Goal: Task Accomplishment & Management: Use online tool/utility

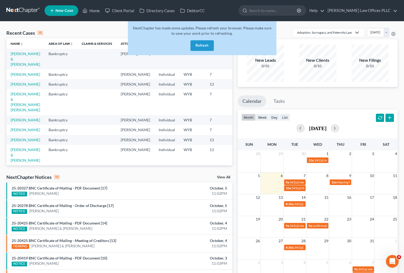
click at [202, 43] on button "Refresh" at bounding box center [201, 45] width 23 height 11
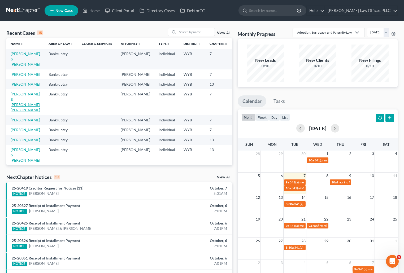
click at [16, 112] on link "[PERSON_NAME] & [PERSON_NAME] [PERSON_NAME]" at bounding box center [25, 102] width 29 height 20
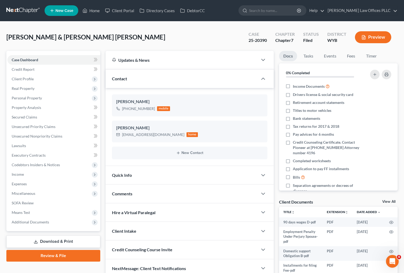
click at [18, 29] on div "[PERSON_NAME] & [PERSON_NAME] [PERSON_NAME] Upgraded Case 25-20390 Chapter Chap…" at bounding box center [201, 39] width 391 height 23
click at [92, 11] on link "Home" at bounding box center [91, 11] width 23 height 10
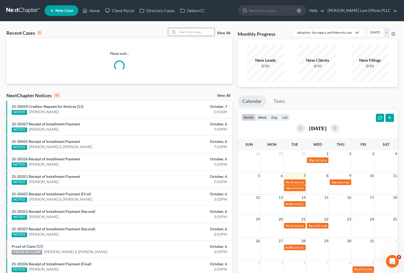
click at [178, 31] on div at bounding box center [173, 32] width 10 height 8
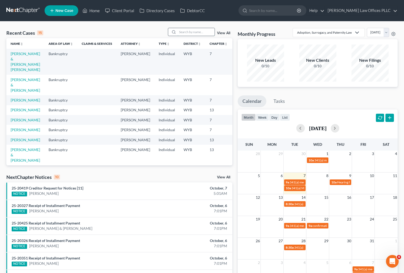
click at [181, 34] on input "search" at bounding box center [195, 32] width 37 height 8
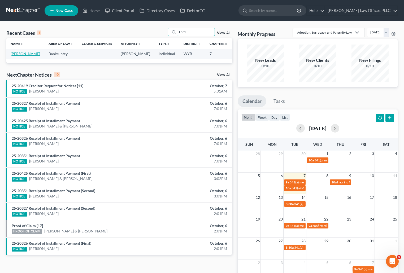
type input "Lord"
click at [21, 56] on link "[PERSON_NAME]" at bounding box center [25, 53] width 29 height 5
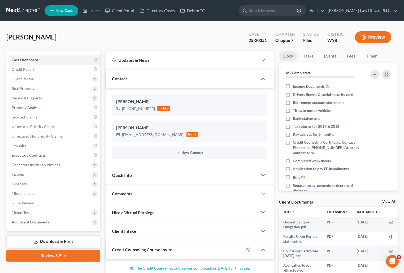
click at [12, 2] on nav "Home New Case Client Portal Directory Cases DebtorCC [PERSON_NAME] Law Offices …" at bounding box center [202, 10] width 404 height 21
click at [94, 8] on link "Home" at bounding box center [91, 11] width 23 height 10
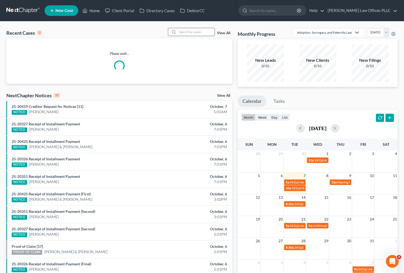
click at [182, 32] on input "search" at bounding box center [195, 32] width 37 height 8
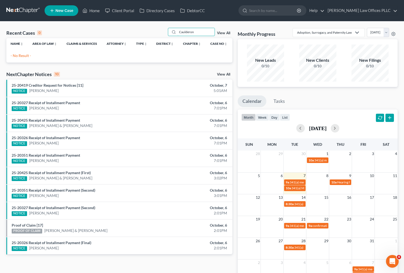
type input "Caulderon"
click at [143, 267] on div "Recent Cases 0 Caulderon View All Name unfold_more expand_more expand_less Area…" at bounding box center [119, 159] width 231 height 262
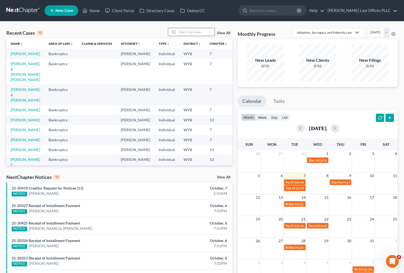
drag, startPoint x: 185, startPoint y: 30, endPoint x: 193, endPoint y: 32, distance: 8.1
click at [187, 31] on input "search" at bounding box center [195, 32] width 37 height 8
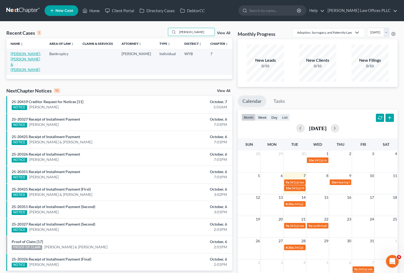
type input "Sprigg"
click at [17, 55] on link "Sprigg, Dakota & Raquel" at bounding box center [26, 61] width 30 height 20
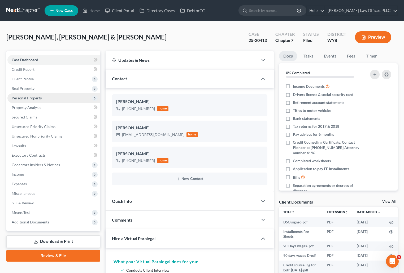
click at [39, 97] on span "Personal Property" at bounding box center [27, 98] width 30 height 5
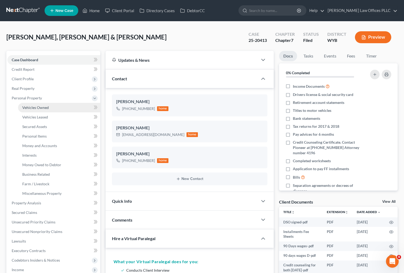
click at [42, 107] on span "Vehicles Owned" at bounding box center [35, 107] width 27 height 5
